Goal: Check status: Check status

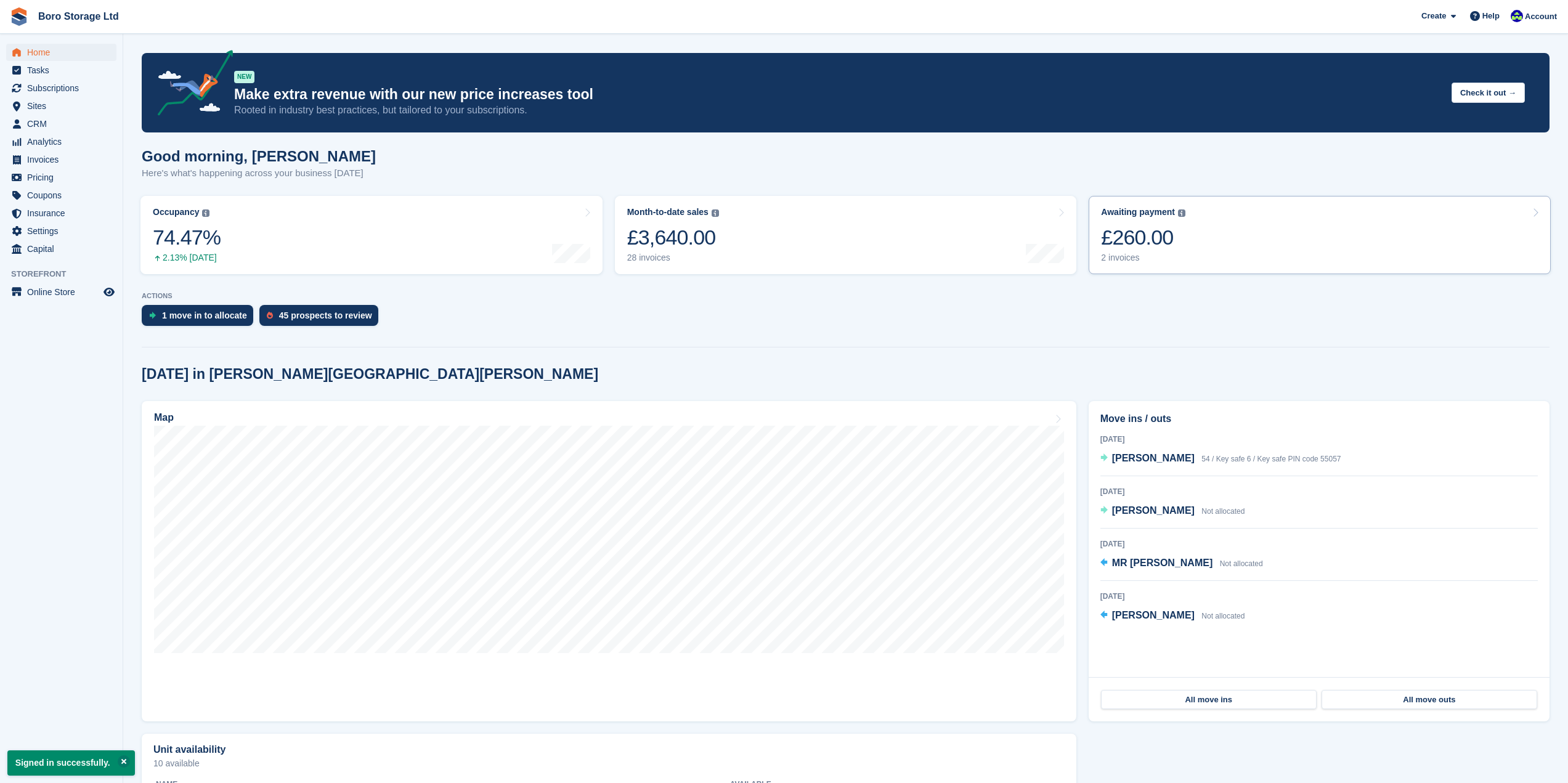
click at [1126, 262] on div "2 invoices" at bounding box center [1143, 257] width 84 height 11
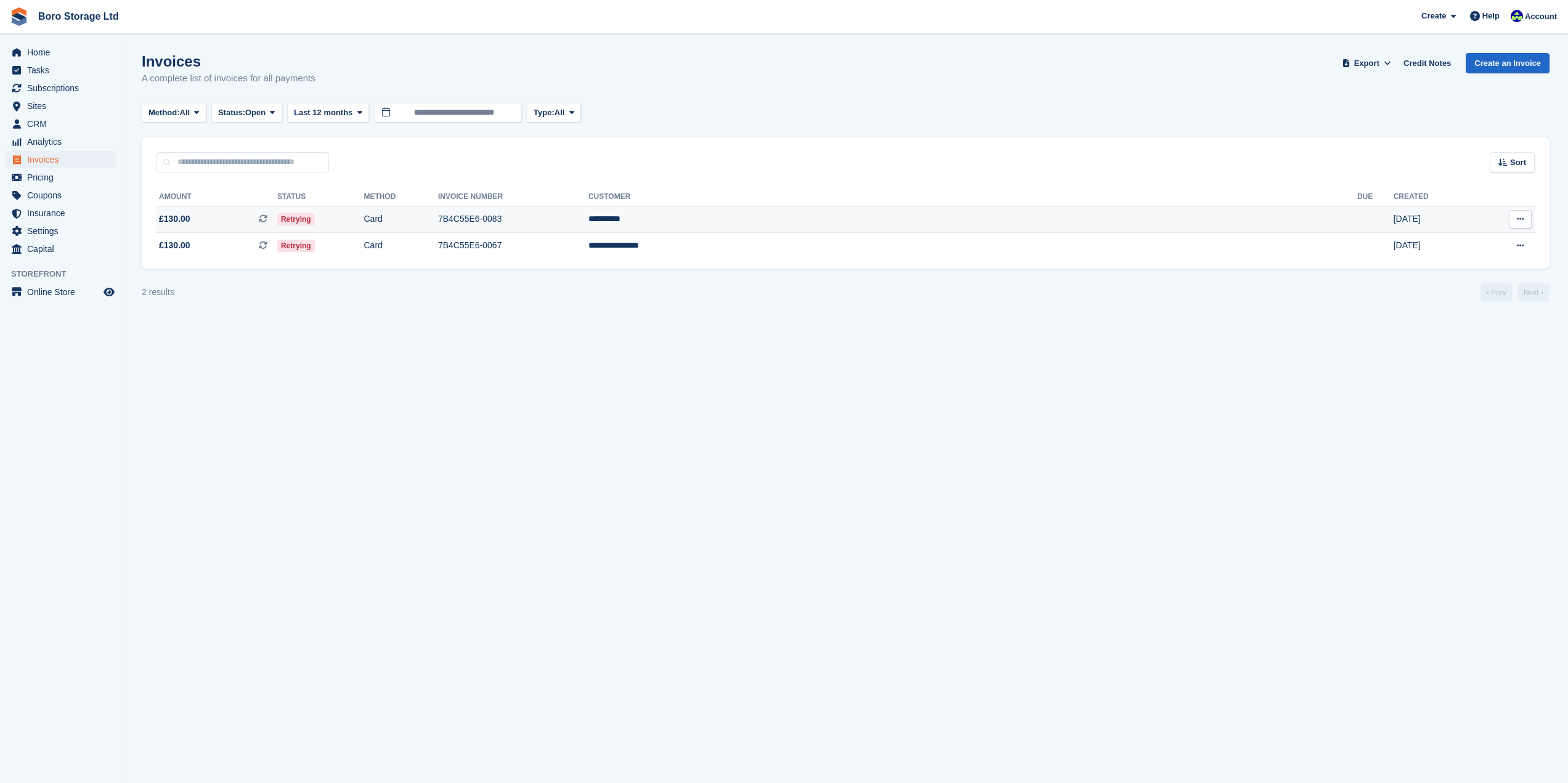
click at [364, 212] on td "Retrying" at bounding box center [320, 219] width 87 height 27
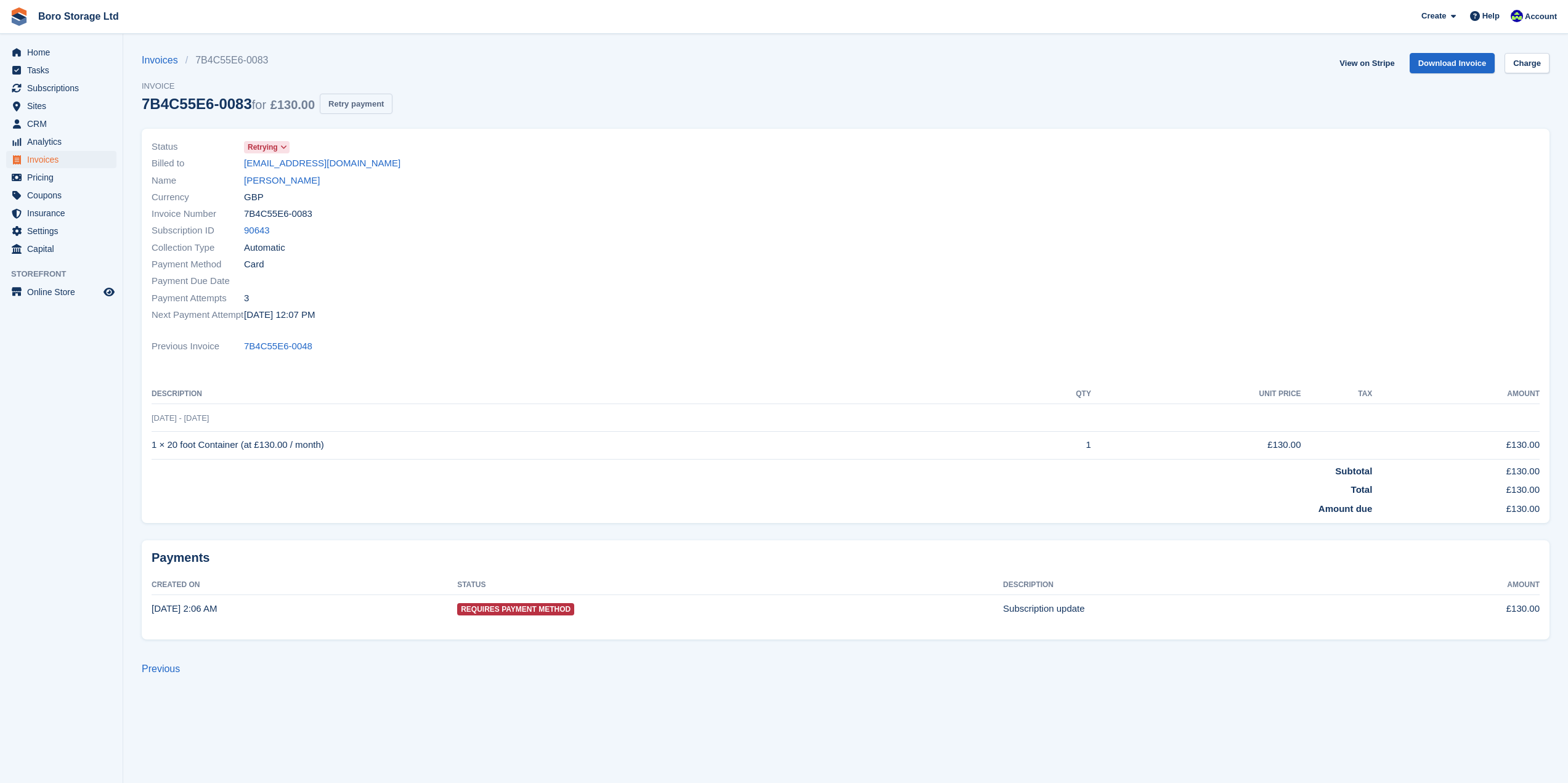
click at [365, 108] on button "Retry payment" at bounding box center [356, 104] width 73 height 20
click at [46, 23] on link "Boro Storage Ltd" at bounding box center [78, 16] width 90 height 20
